Goal: Information Seeking & Learning: Learn about a topic

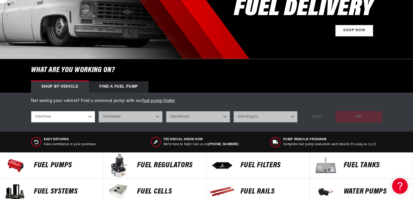
scroll to position [130, 0]
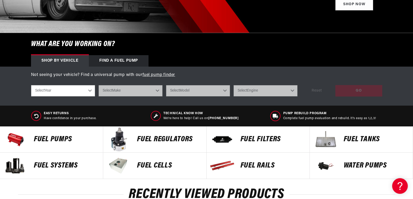
click at [160, 139] on p "FUEL REGULATORS" at bounding box center [169, 140] width 64 height 8
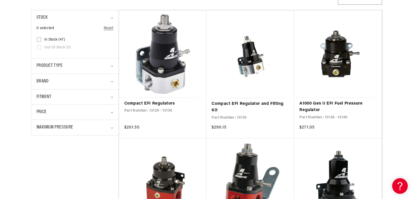
scroll to position [156, 0]
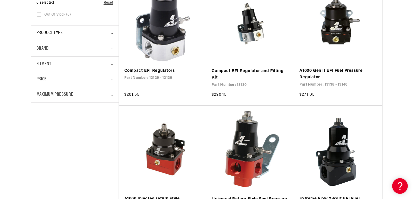
click at [112, 32] on summary "Product type" at bounding box center [74, 33] width 77 height 15
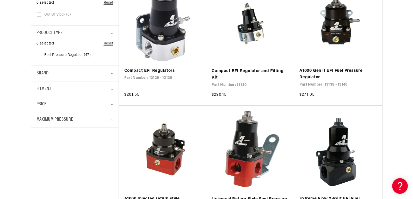
click at [41, 73] on span "Brand" at bounding box center [42, 74] width 12 height 8
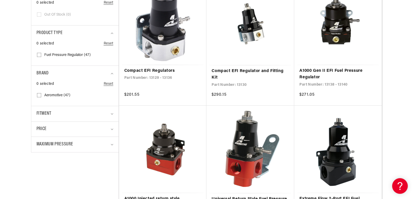
click at [39, 96] on input "Aeromotive (47) Aeromotive (47 products)" at bounding box center [39, 96] width 4 height 4
checkbox input "true"
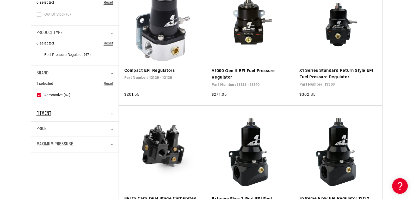
click at [112, 113] on icon "Fitment (0 selected)" at bounding box center [112, 114] width 3 height 2
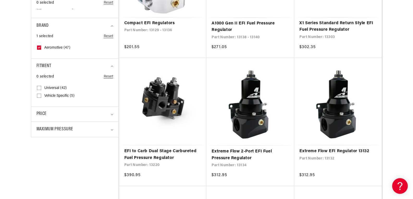
scroll to position [208, 0]
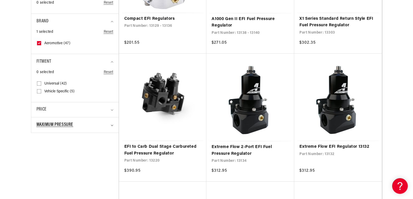
click at [113, 125] on icon "Maximum Pressure (0 selected)" at bounding box center [112, 126] width 3 height 2
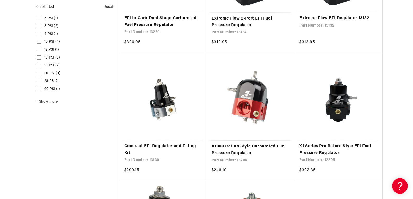
scroll to position [339, 0]
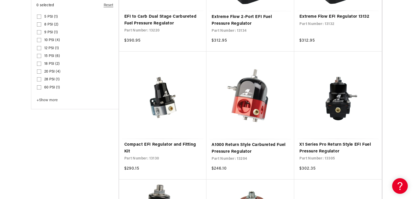
click at [38, 100] on span "+" at bounding box center [37, 100] width 3 height 4
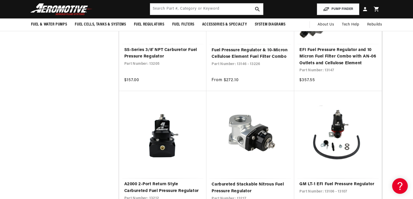
scroll to position [886, 0]
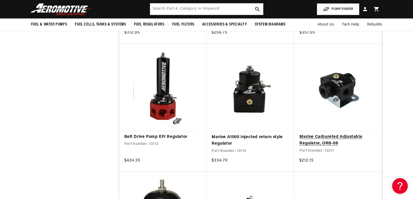
scroll to position [1641, 0]
click at [316, 139] on link "Marine Carbureted Adjustable Regulator, ORB-06" at bounding box center [337, 140] width 77 height 13
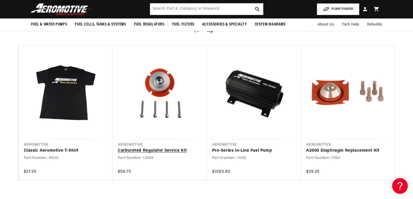
scroll to position [391, 0]
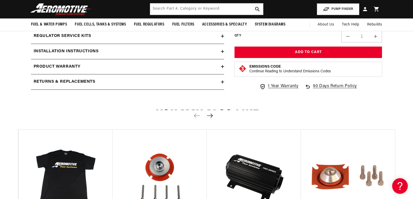
click at [210, 114] on icon "Next slide" at bounding box center [210, 116] width 7 height 4
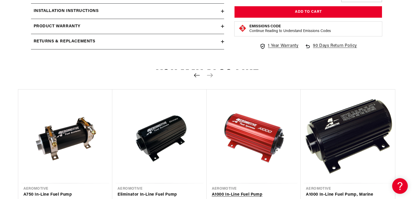
scroll to position [443, 0]
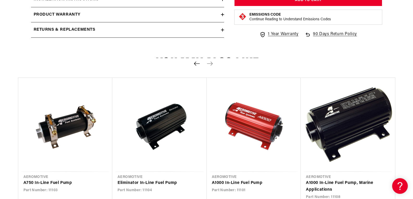
click at [197, 65] on icon "Previous slide" at bounding box center [197, 63] width 7 height 4
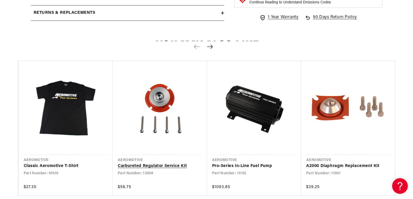
scroll to position [469, 0]
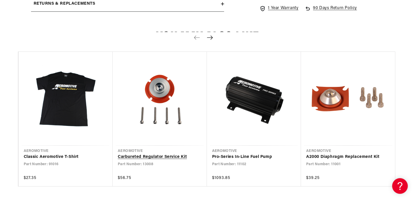
click at [158, 154] on link "Carbureted Regulator Service Kit" at bounding box center [157, 157] width 79 height 7
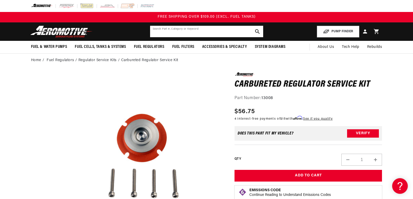
click at [197, 33] on input "text" at bounding box center [206, 31] width 113 height 11
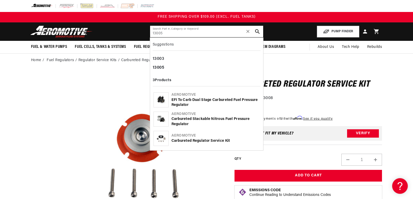
type input "13005"
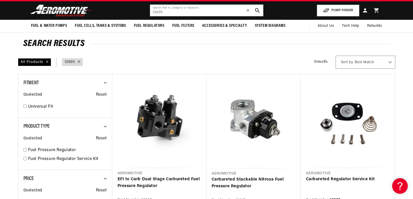
scroll to position [52, 0]
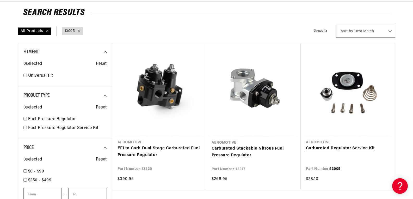
click at [332, 147] on link "Carbureted Regulator Service Kit" at bounding box center [348, 148] width 84 height 7
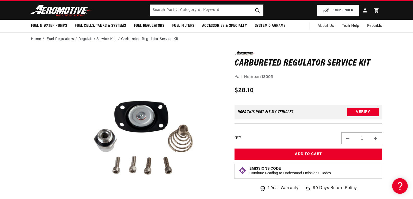
scroll to position [26, 0]
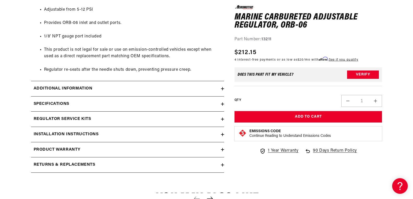
scroll to position [339, 0]
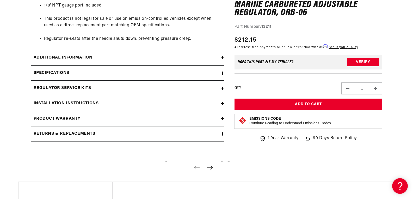
click at [222, 89] on icon at bounding box center [222, 88] width 3 height 3
